Goal: Transaction & Acquisition: Obtain resource

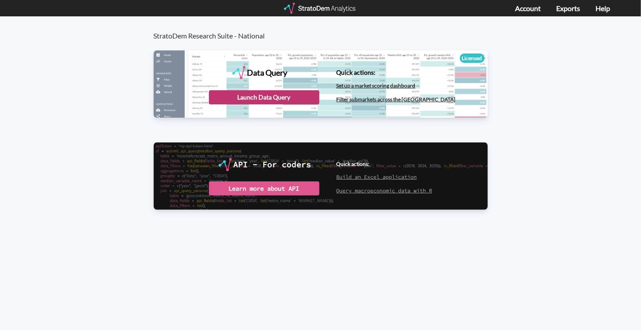
click at [249, 95] on div "Launch Data Query" at bounding box center [264, 97] width 111 height 14
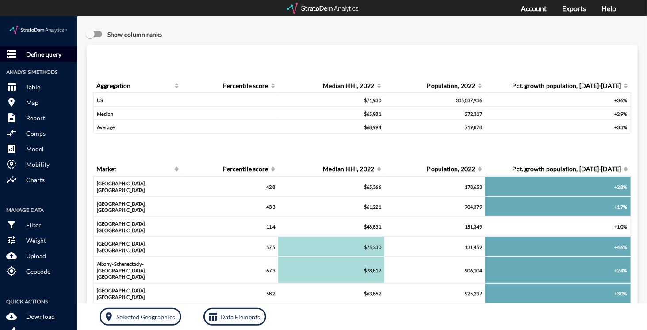
click p "Define query"
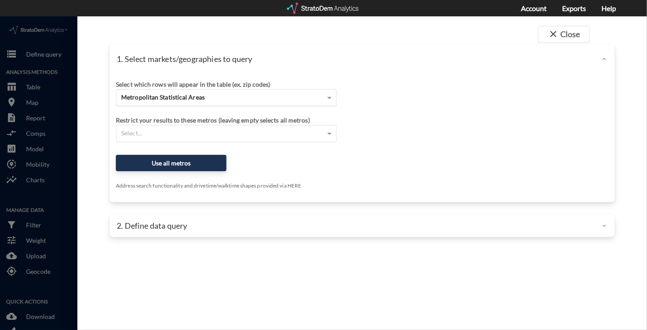
click span "Metropolitan Statistical Areas"
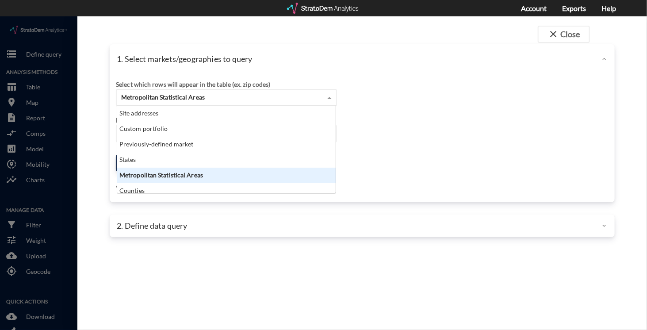
scroll to position [80, 213]
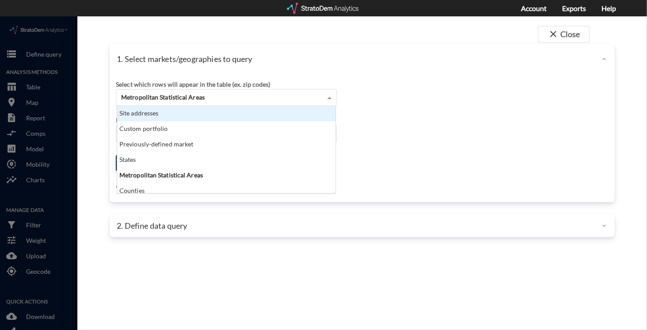
click div "Site addresses"
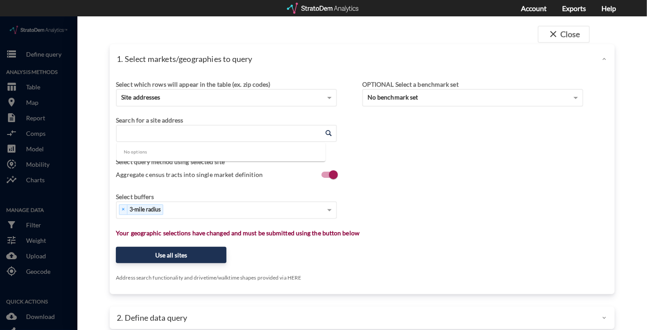
click input "Enter an address"
paste input "9821 N Lake Creek Pkwy, Austin, TX 78717"
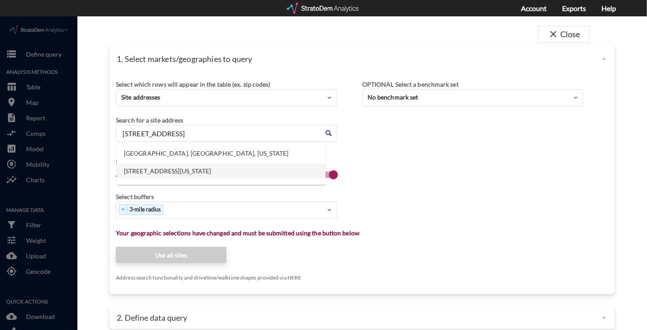
click li "9821 N Lake Creek Pkwy, Austin, Texas"
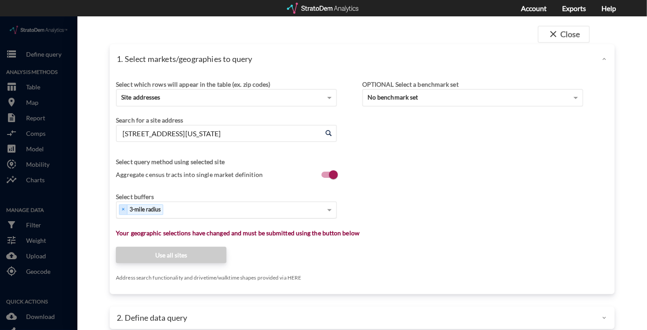
type input "9821 N Lake Creek Pkwy, Austin, Texas"
type input "1"
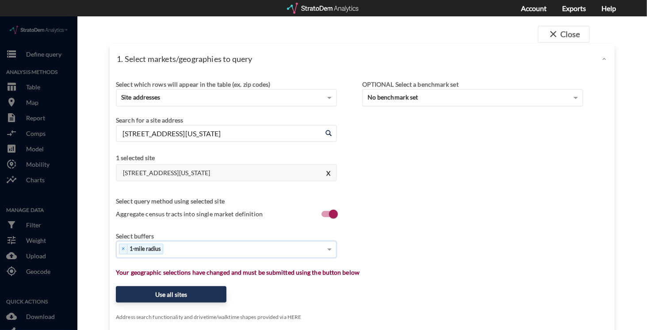
type input "3"
type input "5"
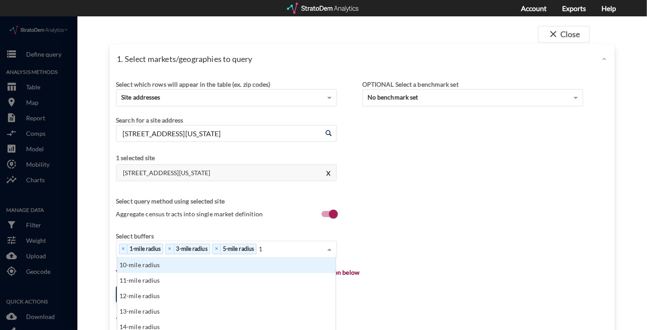
type input "10"
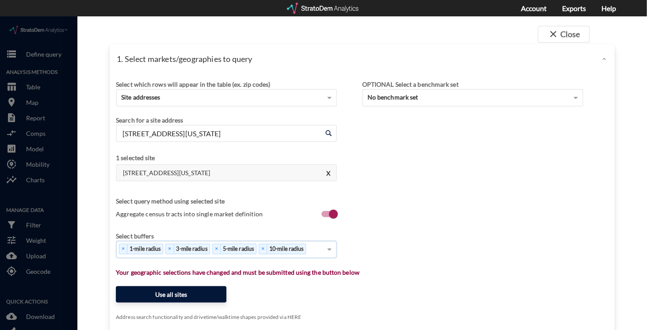
click button "Use all sites"
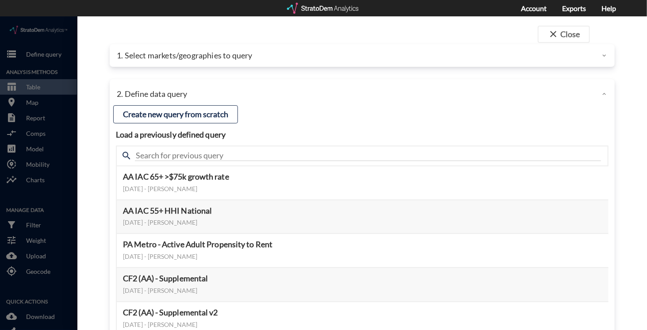
click div "1. Select markets/geographies to query"
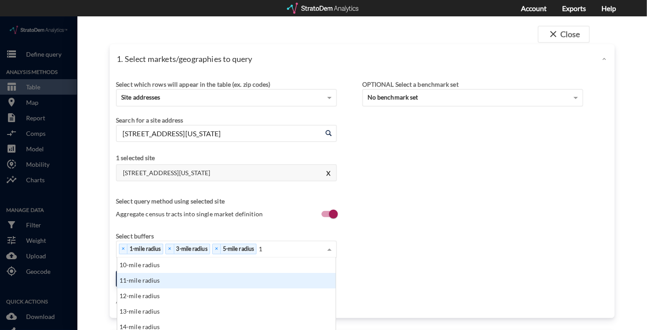
scroll to position [80, 213]
type input "15"
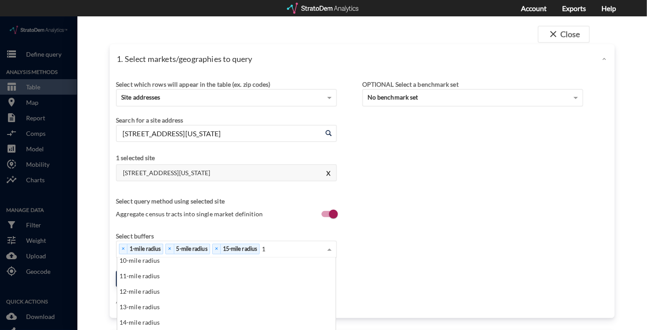
type input "10"
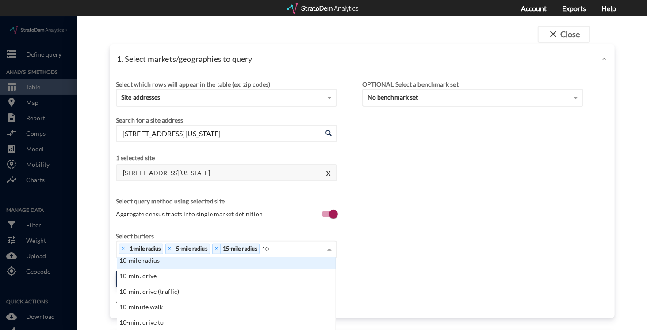
scroll to position [0, 0]
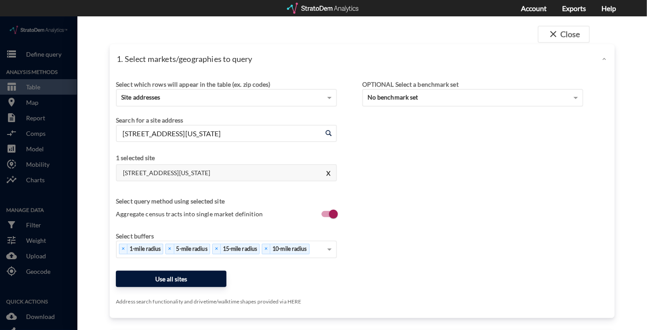
click button "Use all sites"
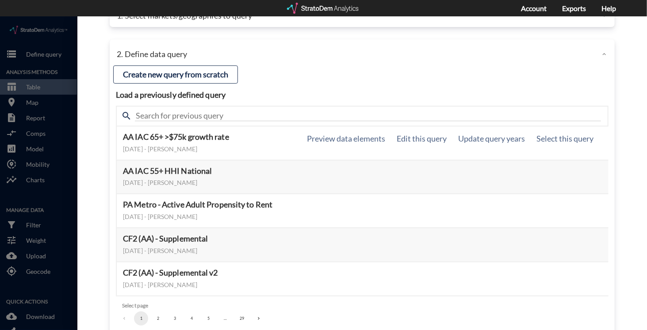
scroll to position [71, 0]
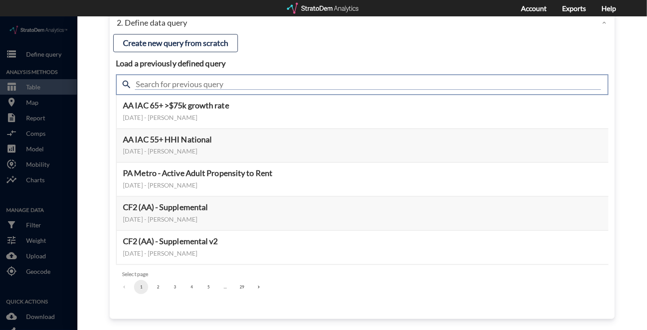
click input "text"
type input "meta"
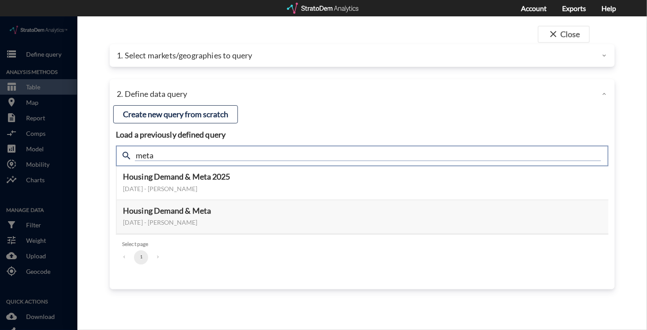
scroll to position [0, 0]
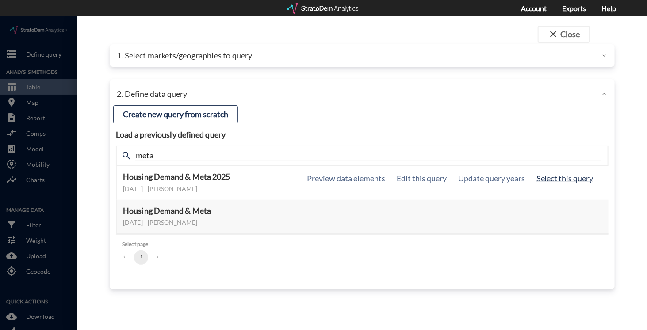
click button "Select this query"
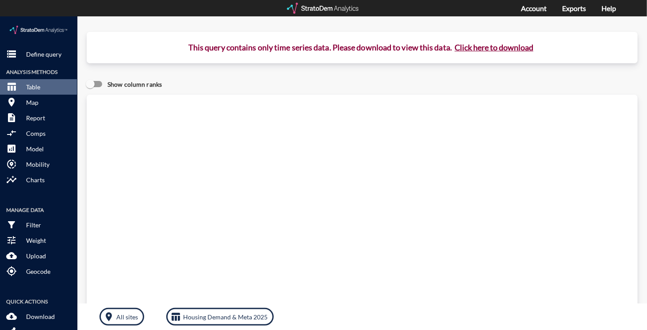
click button "Click here to download"
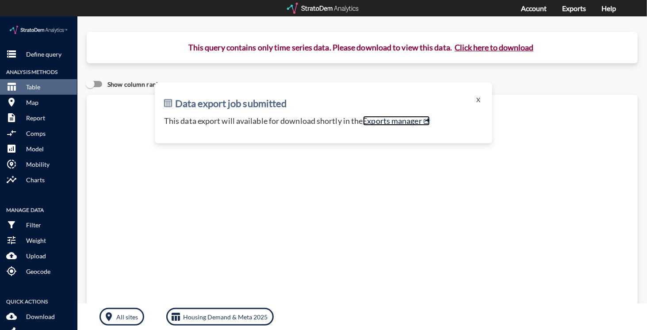
click link "Exports manager"
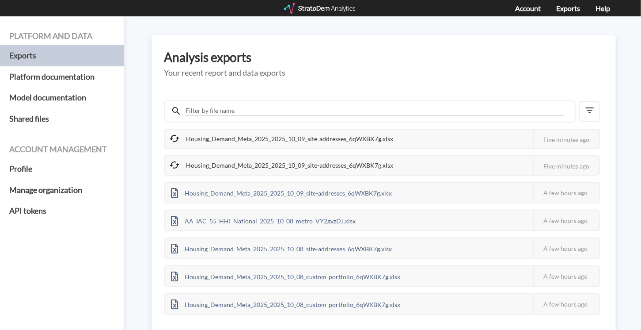
click at [255, 166] on div "Housing_Demand_Meta_2025_2025_10_09_site-addresses_6qWXBK7g.xlsx" at bounding box center [282, 165] width 235 height 19
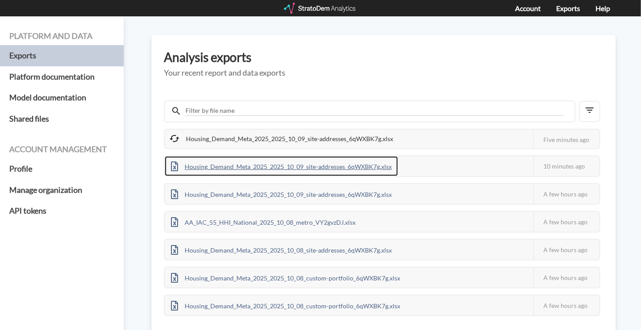
click at [284, 168] on div "Housing_Demand_Meta_2025_2025_10_09_site-addresses_6qWXBK7g.xlsx" at bounding box center [281, 166] width 233 height 20
